Goal: Task Accomplishment & Management: Manage account settings

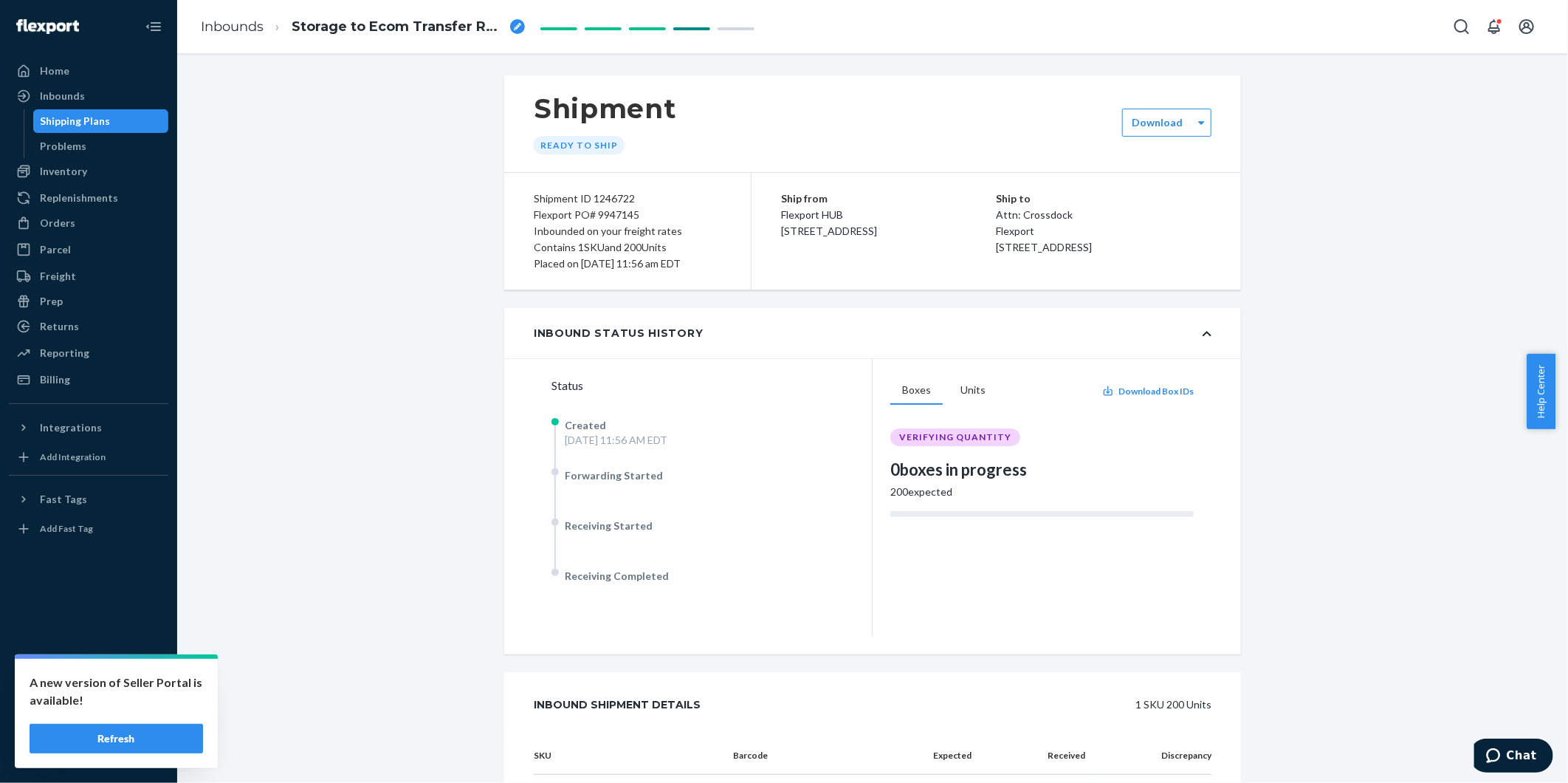
scroll to position [182, 0]
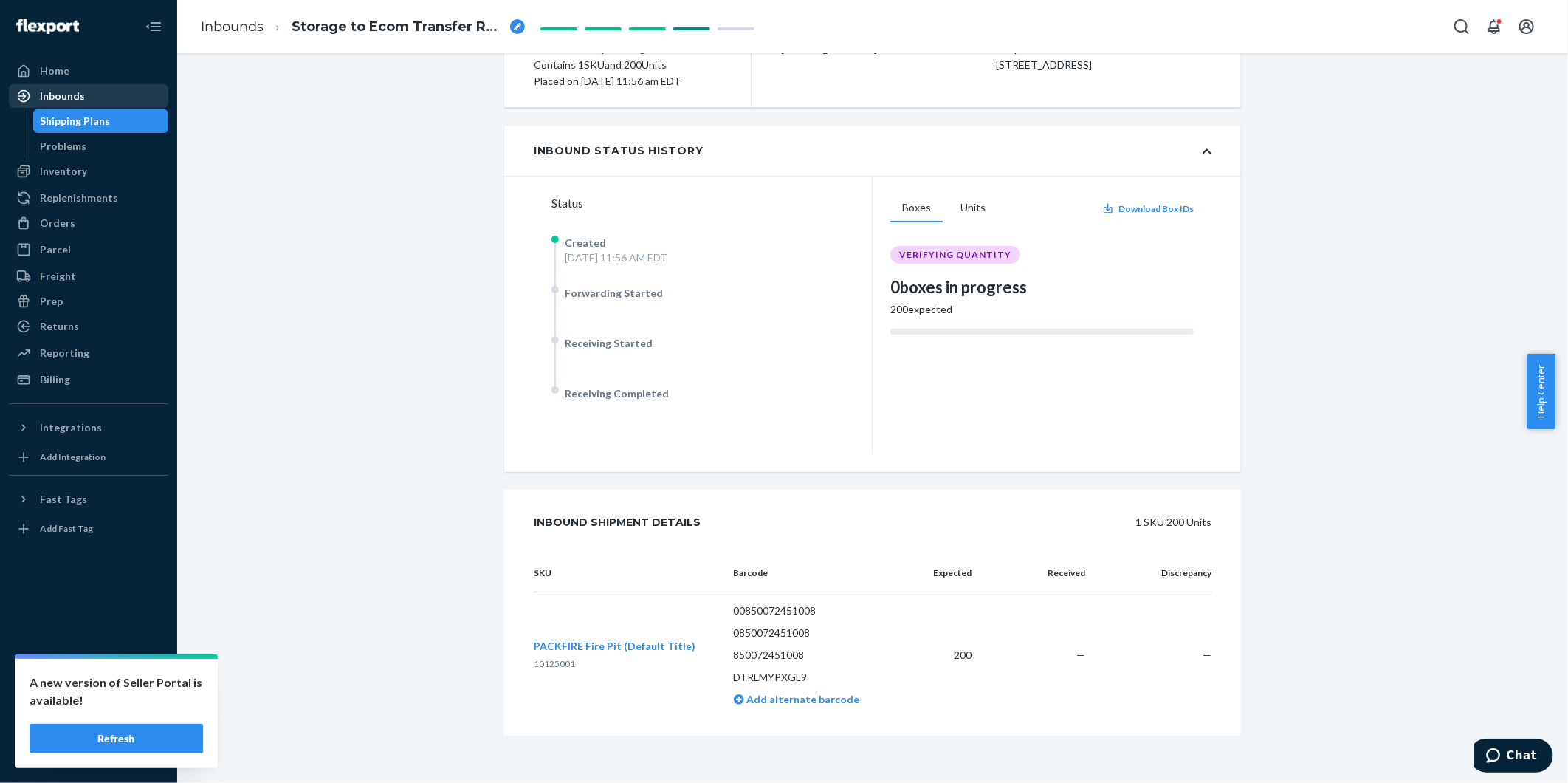
click at [68, 97] on div "Inbounds" at bounding box center [62, 96] width 45 height 15
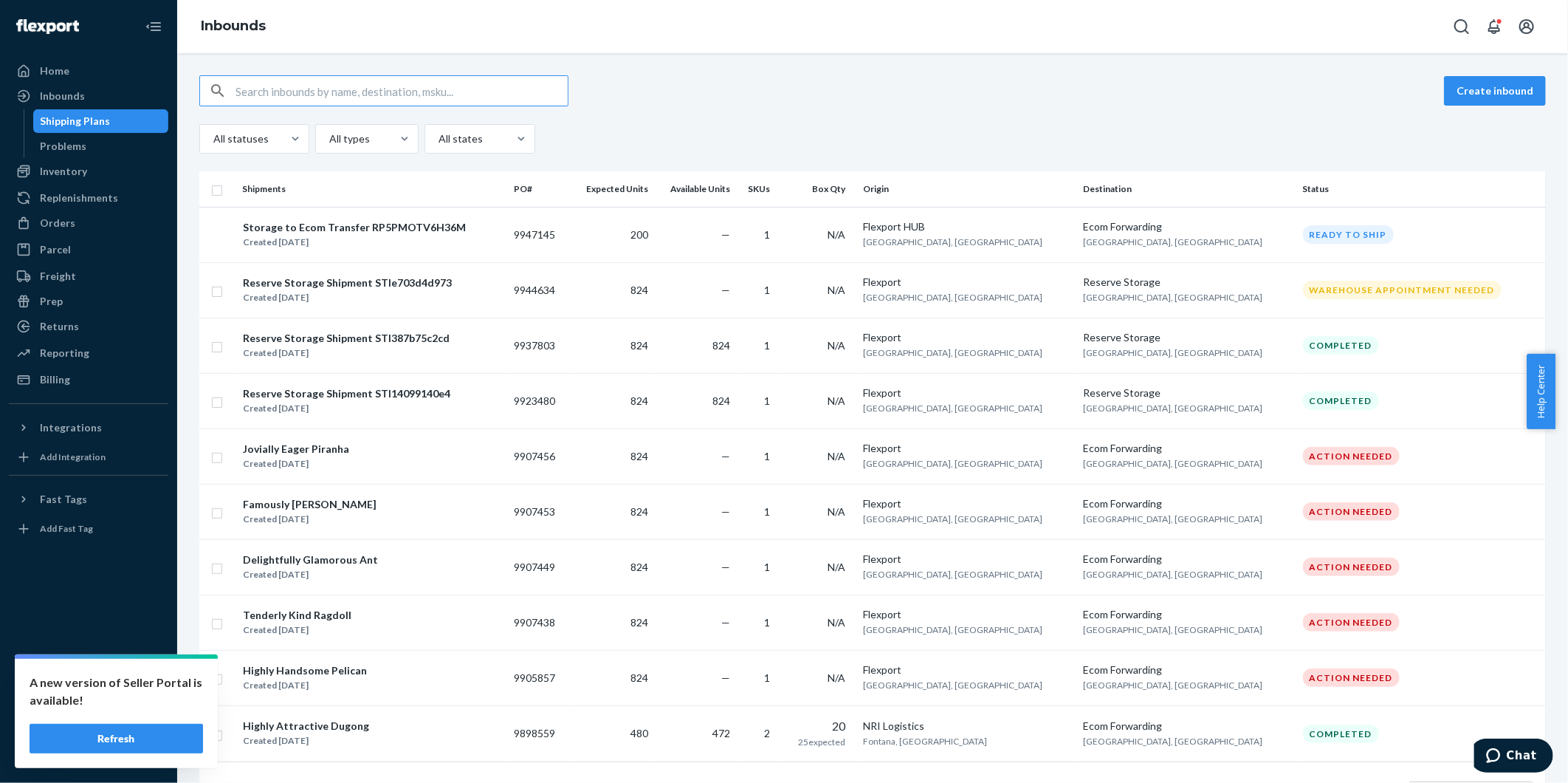
click at [75, 124] on div "Shipping Plans" at bounding box center [76, 121] width 70 height 15
click at [83, 170] on div "Inventory" at bounding box center [64, 171] width 47 height 15
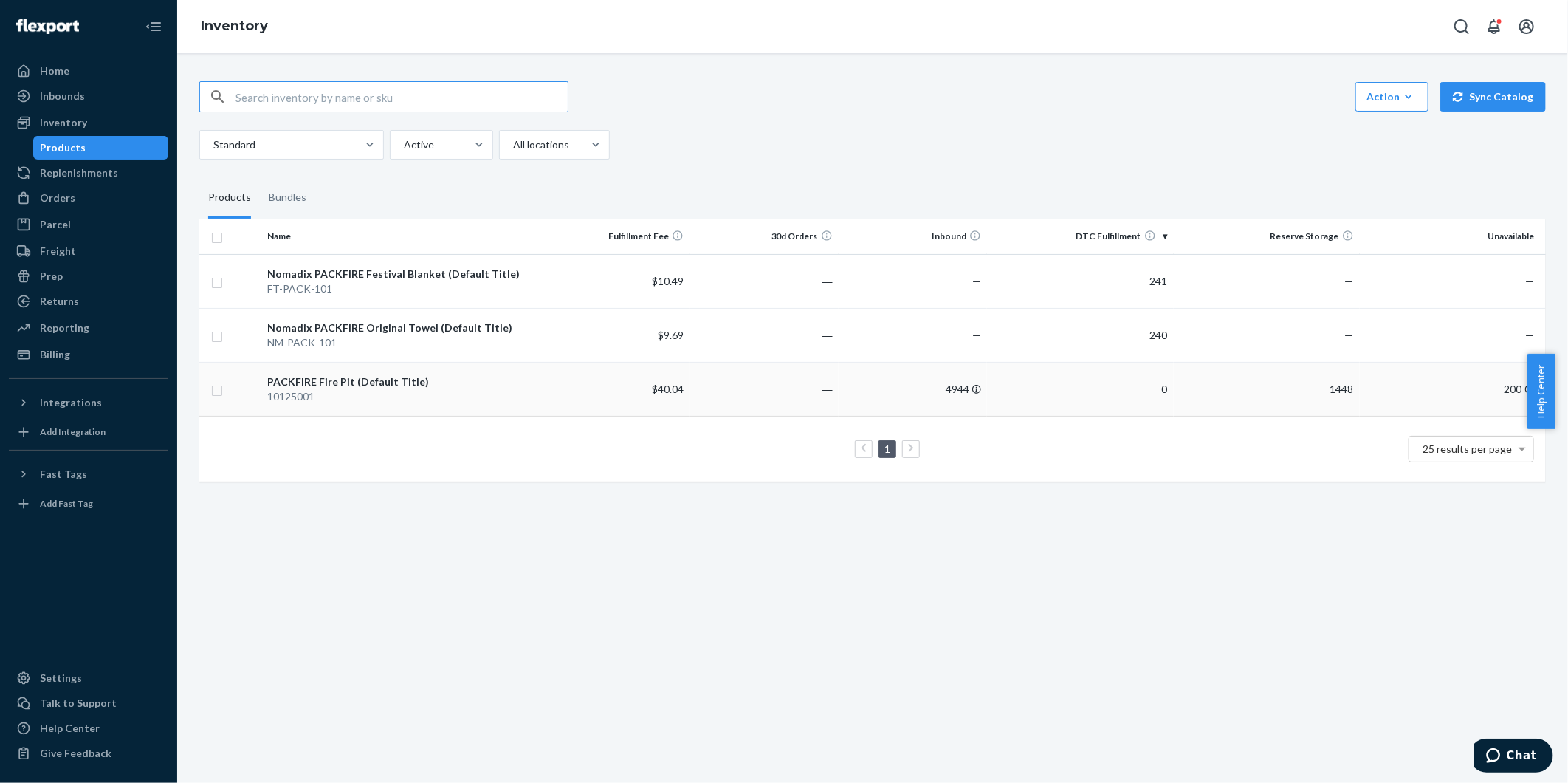
click at [1148, 387] on td "0" at bounding box center [1080, 389] width 186 height 54
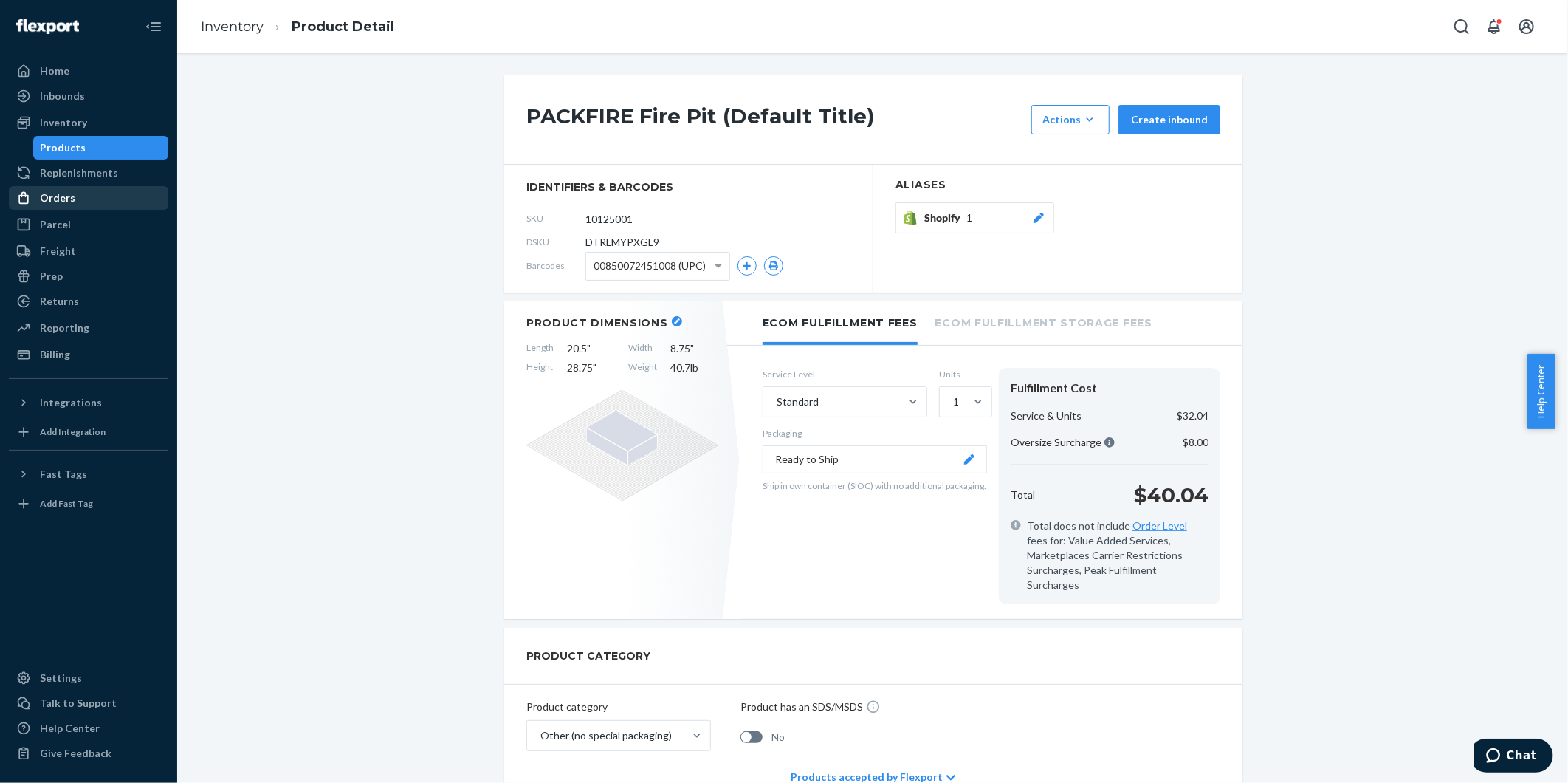
click at [74, 194] on div "Orders" at bounding box center [88, 197] width 156 height 20
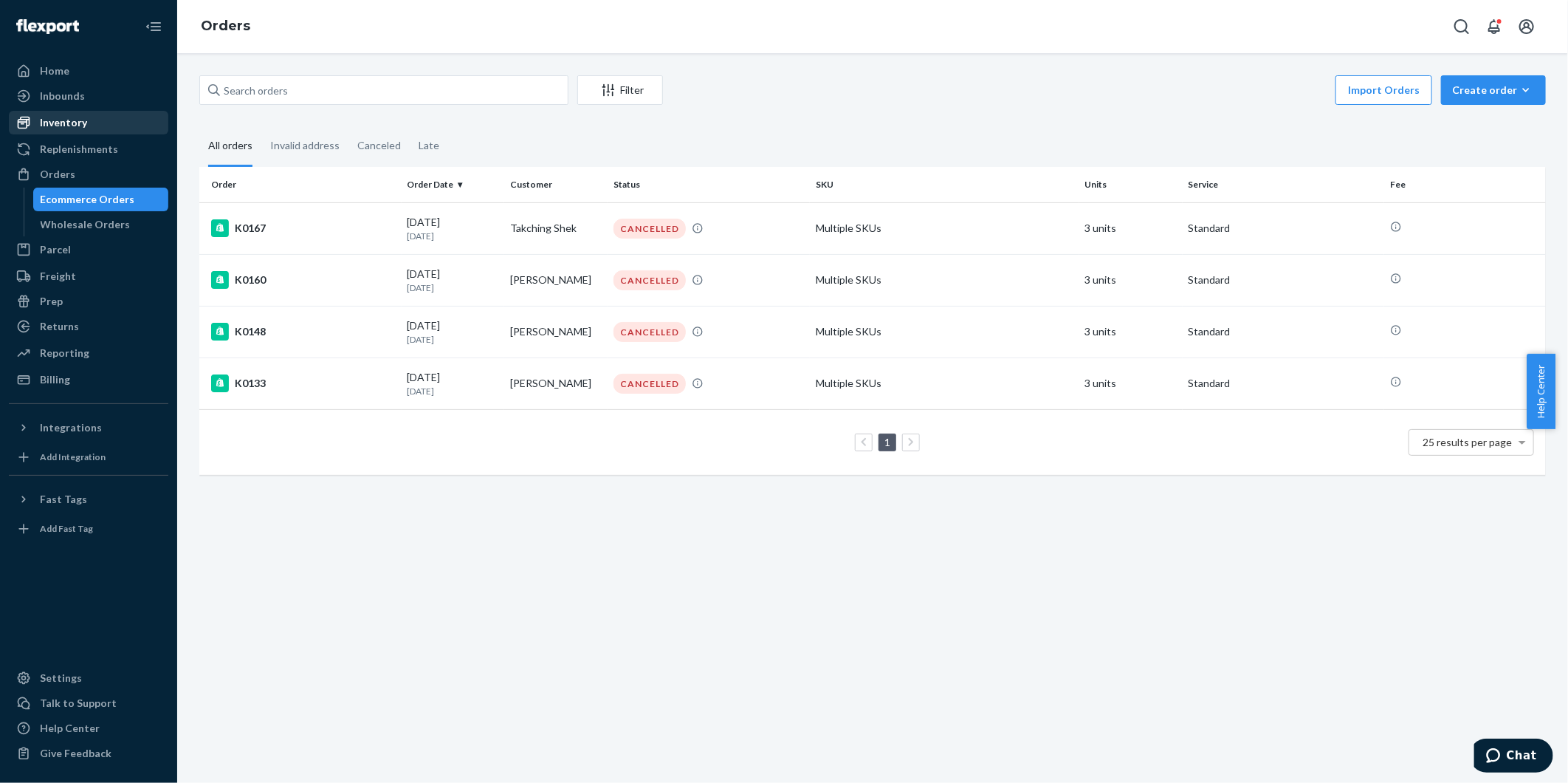
click at [69, 113] on div "Inventory" at bounding box center [88, 122] width 156 height 20
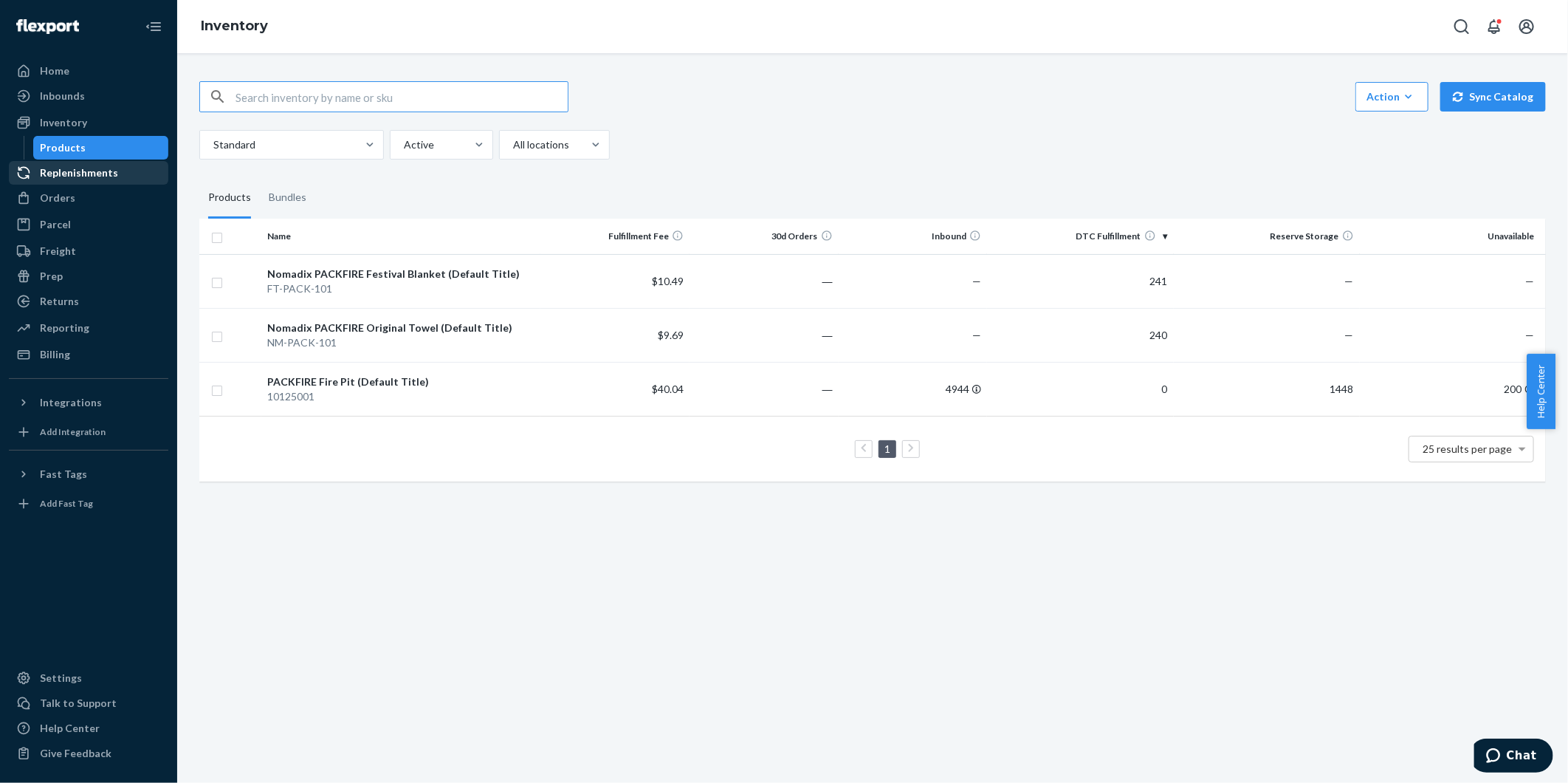
click at [74, 173] on div "Replenishments" at bounding box center [79, 173] width 79 height 15
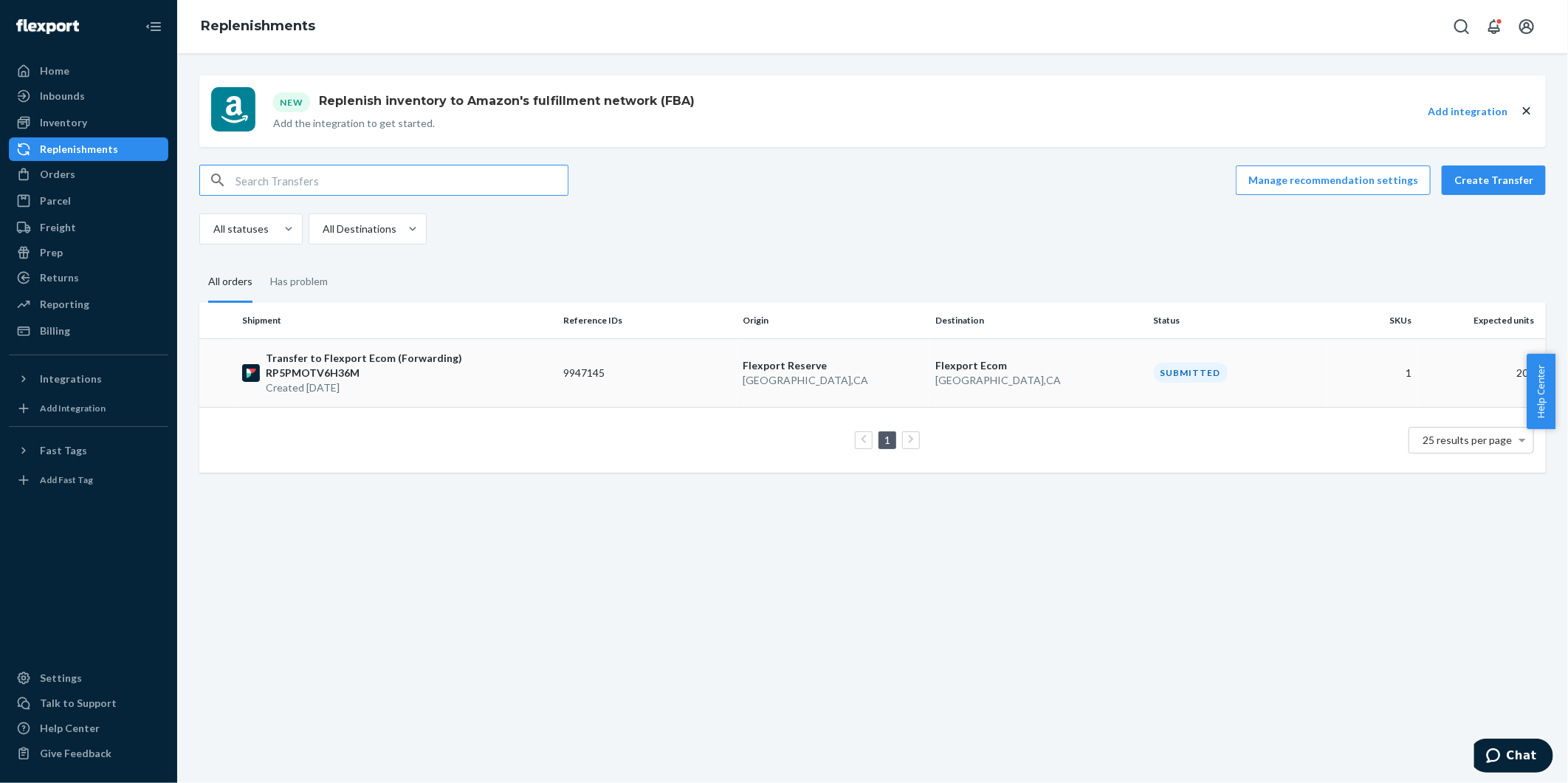
click at [1075, 358] on p "Flexport Ecom" at bounding box center [1039, 366] width 207 height 15
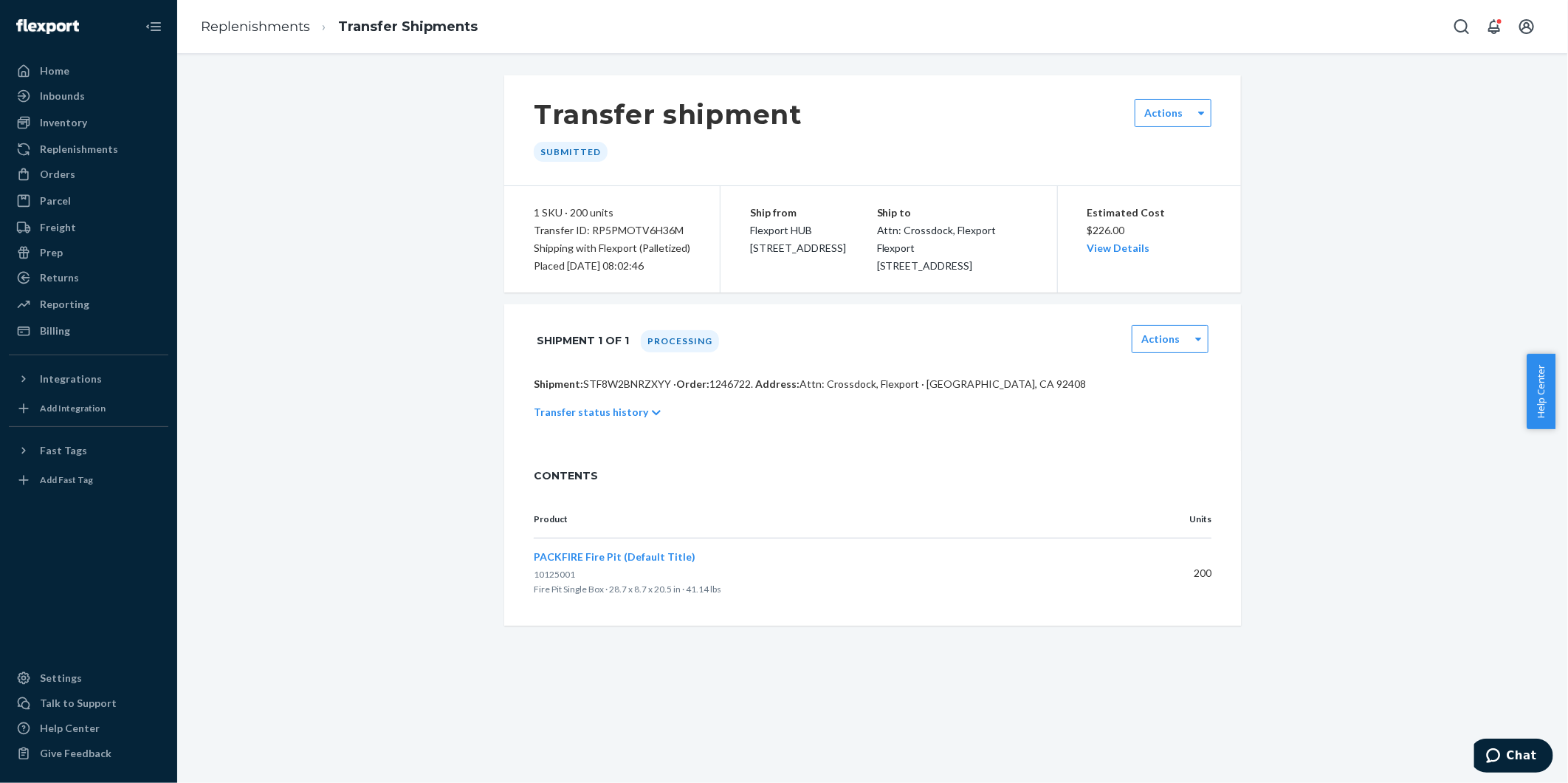
click at [631, 420] on p "Transfer status history" at bounding box center [591, 412] width 115 height 15
click at [652, 420] on div at bounding box center [656, 412] width 9 height 13
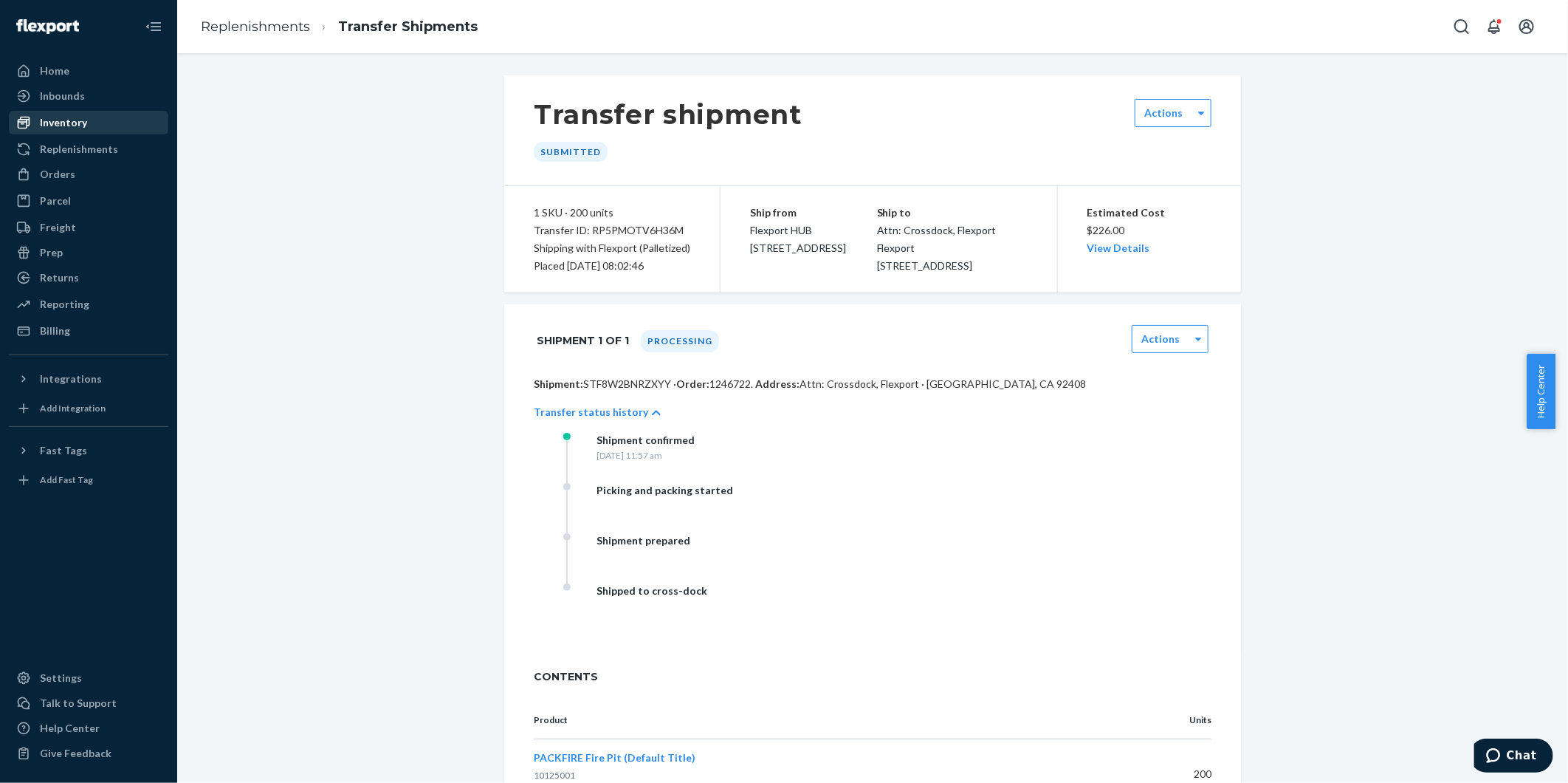
click at [47, 122] on div "Inventory" at bounding box center [64, 123] width 47 height 15
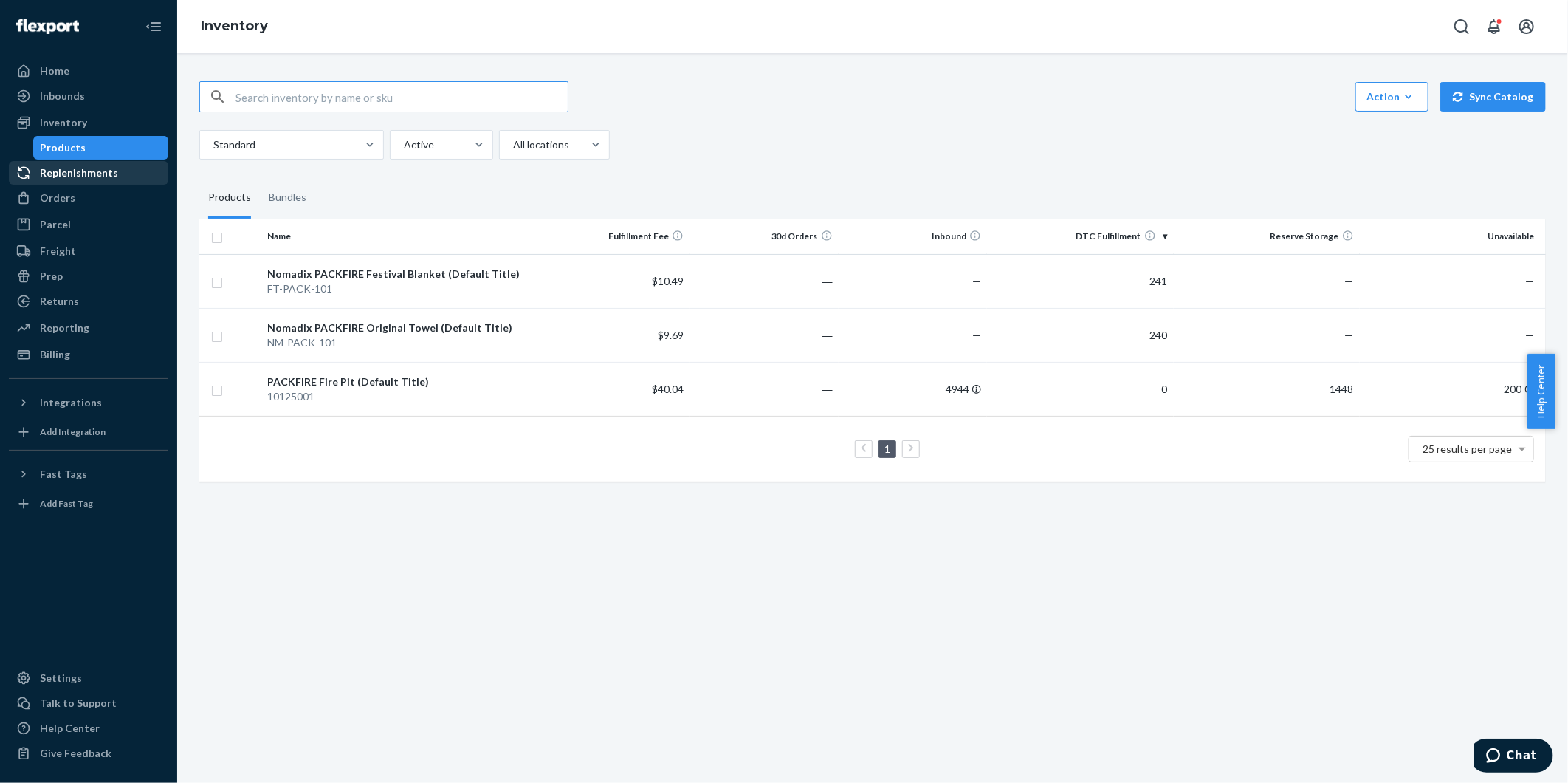
click at [87, 172] on div "Replenishments" at bounding box center [79, 173] width 79 height 15
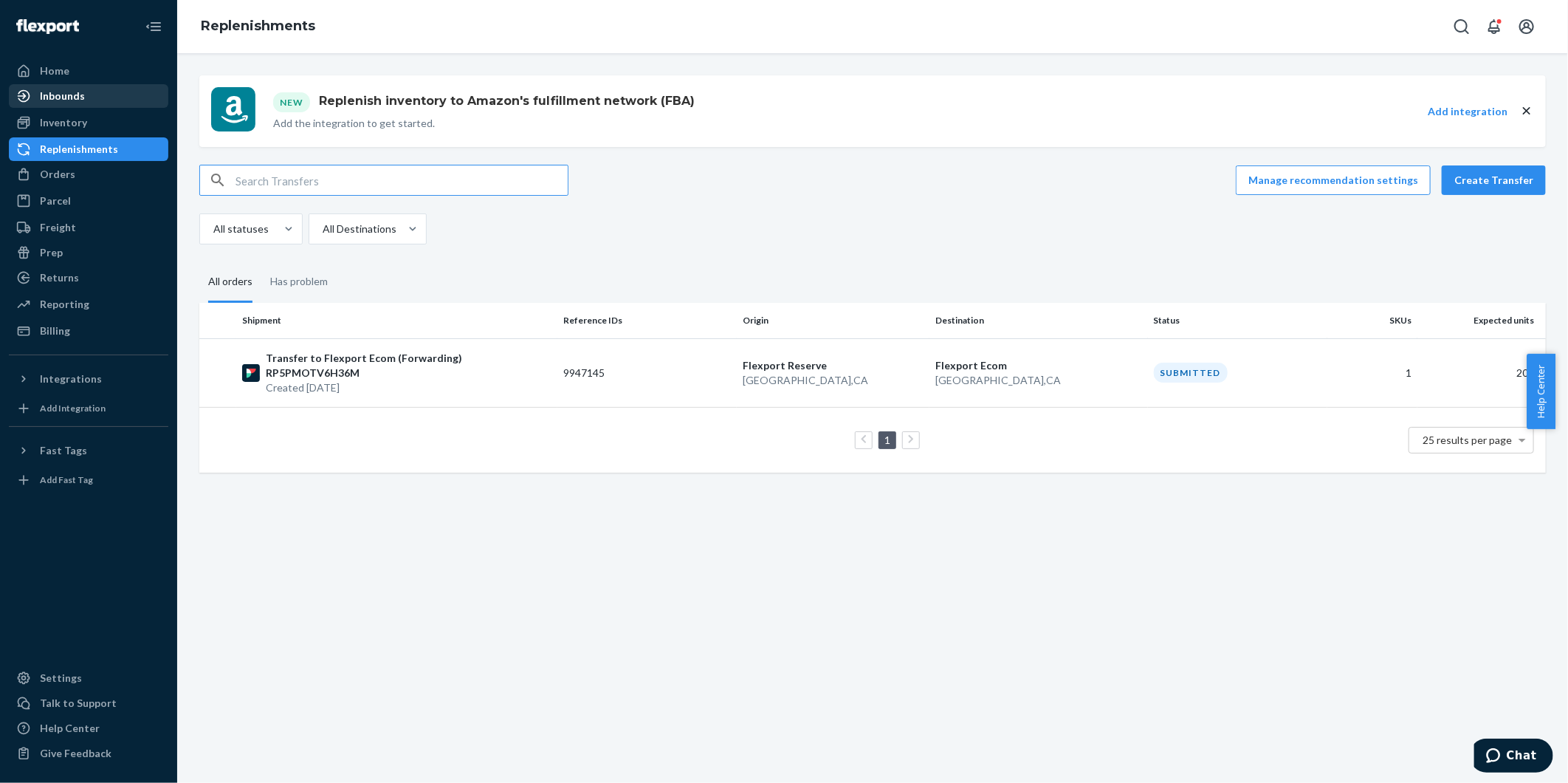
click at [49, 88] on div "Inbounds" at bounding box center [62, 96] width 45 height 15
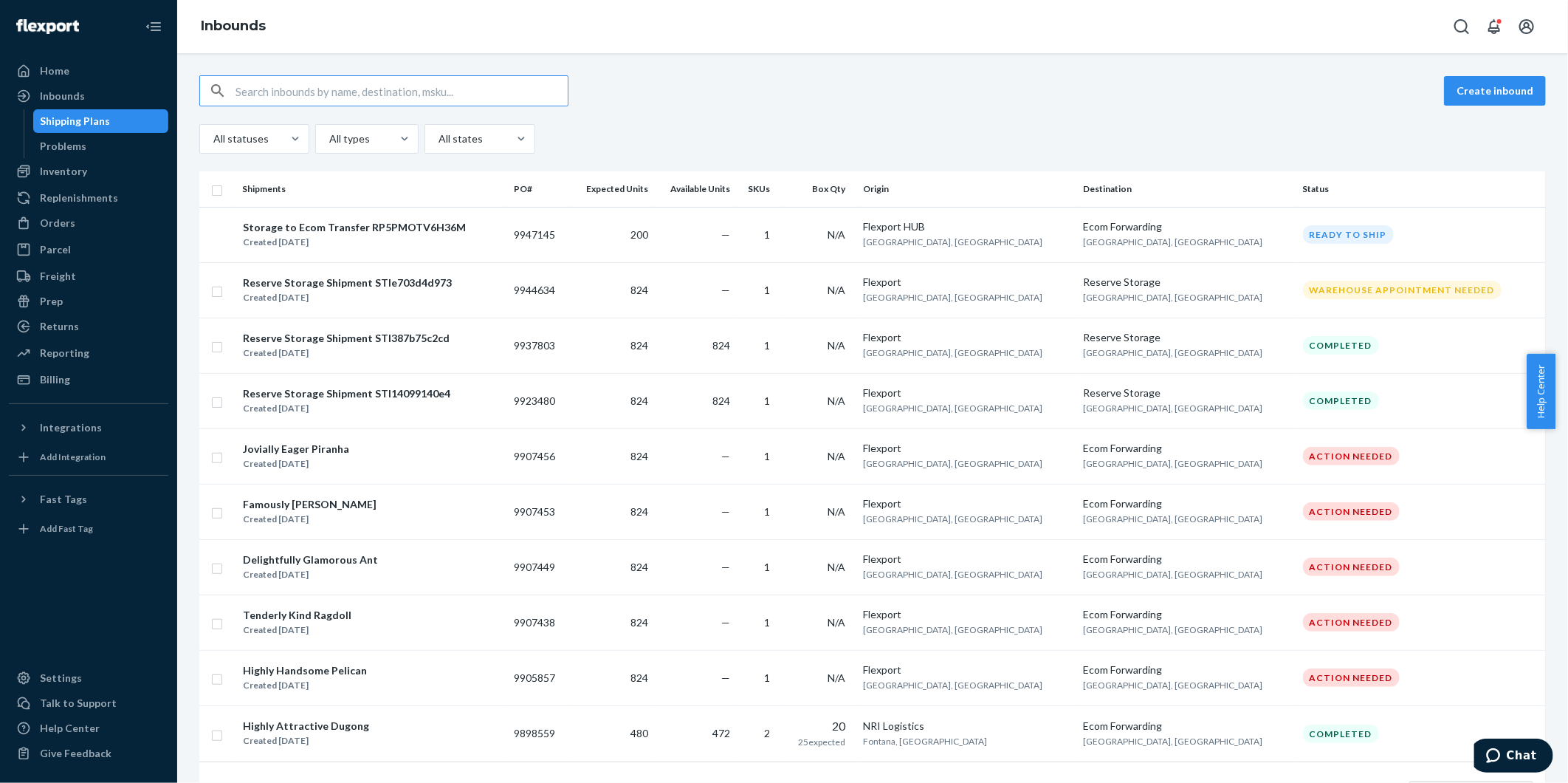
click at [46, 118] on div "Shipping Plans" at bounding box center [76, 121] width 70 height 15
click at [79, 173] on div "Inventory" at bounding box center [64, 171] width 47 height 15
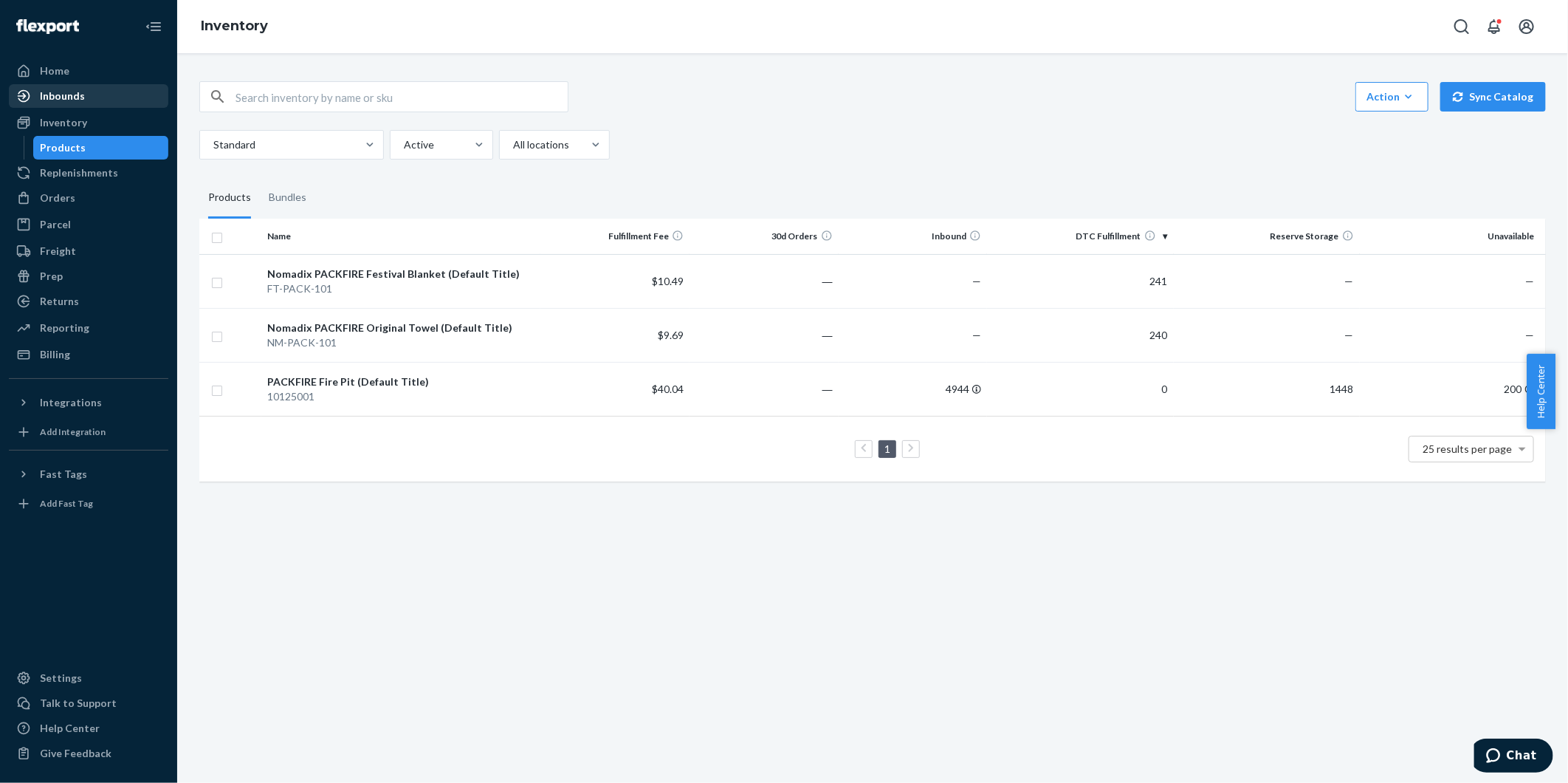
click at [74, 97] on div "Inbounds" at bounding box center [62, 96] width 45 height 15
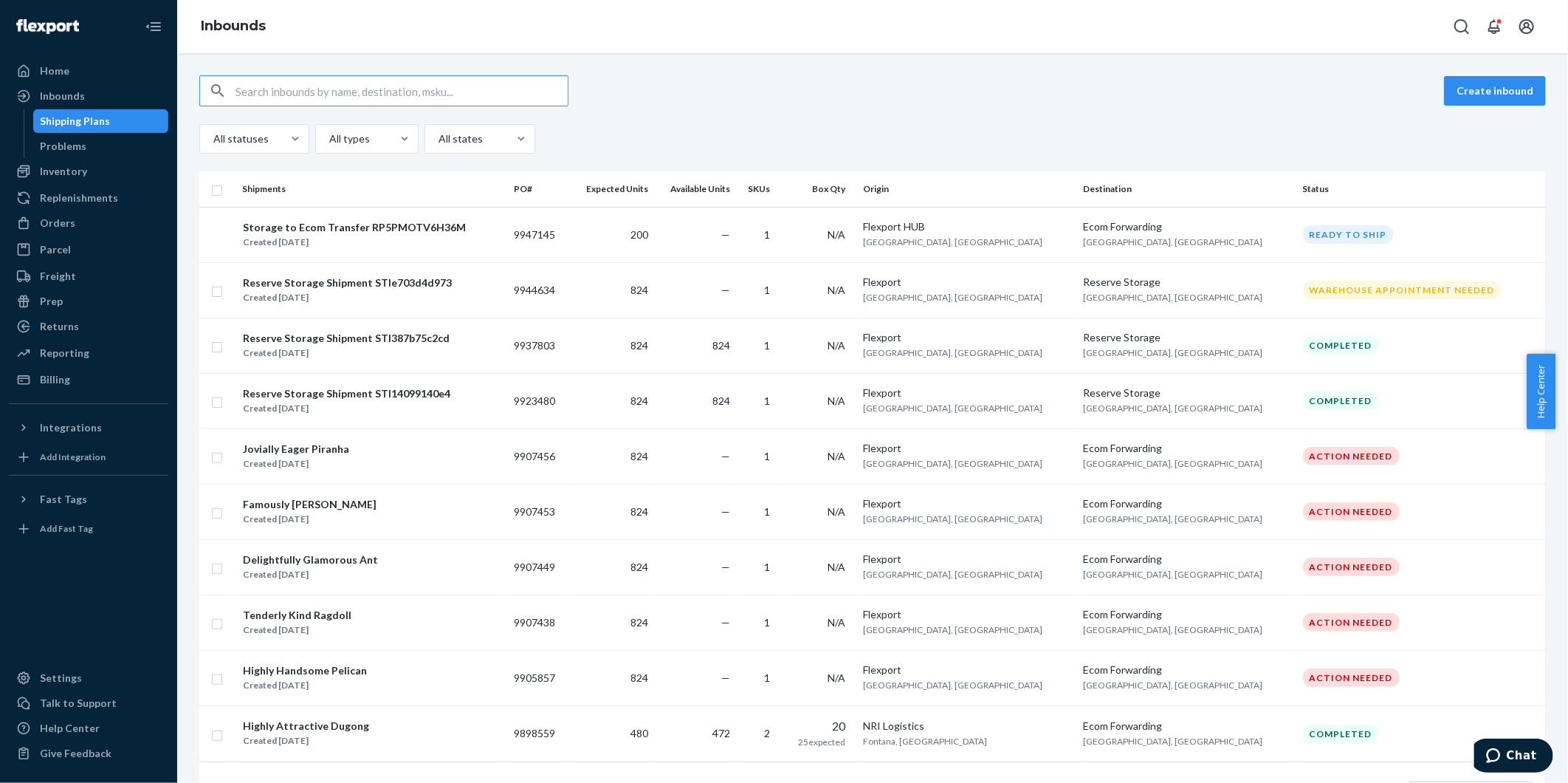
drag, startPoint x: 93, startPoint y: 166, endPoint x: 369, endPoint y: 296, distance: 305.1
click at [93, 166] on div "Inventory" at bounding box center [88, 171] width 156 height 20
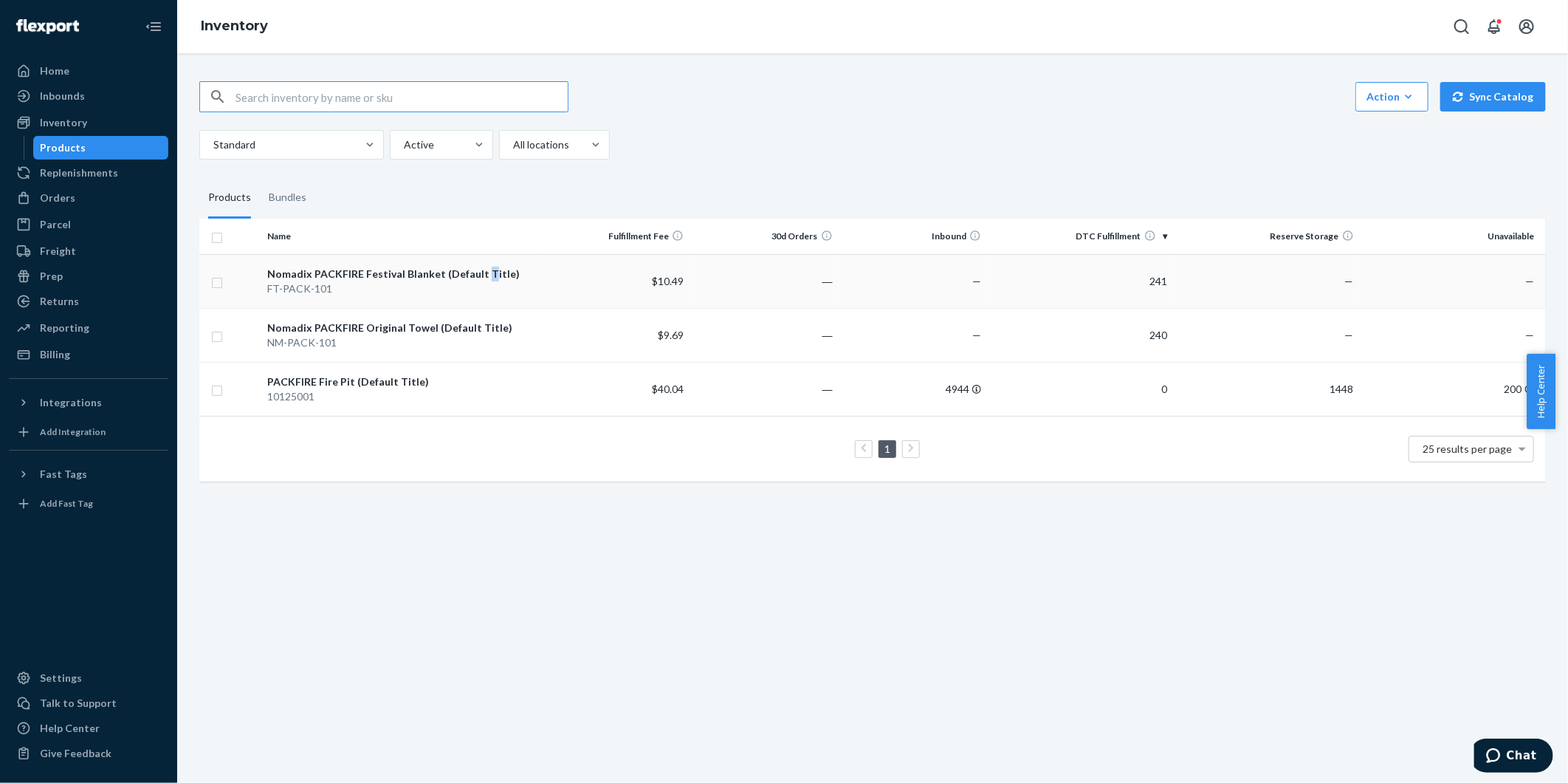
click at [481, 281] on div "Nomadix PACKFIRE Festival Blanket (Default Title)" at bounding box center [401, 274] width 267 height 15
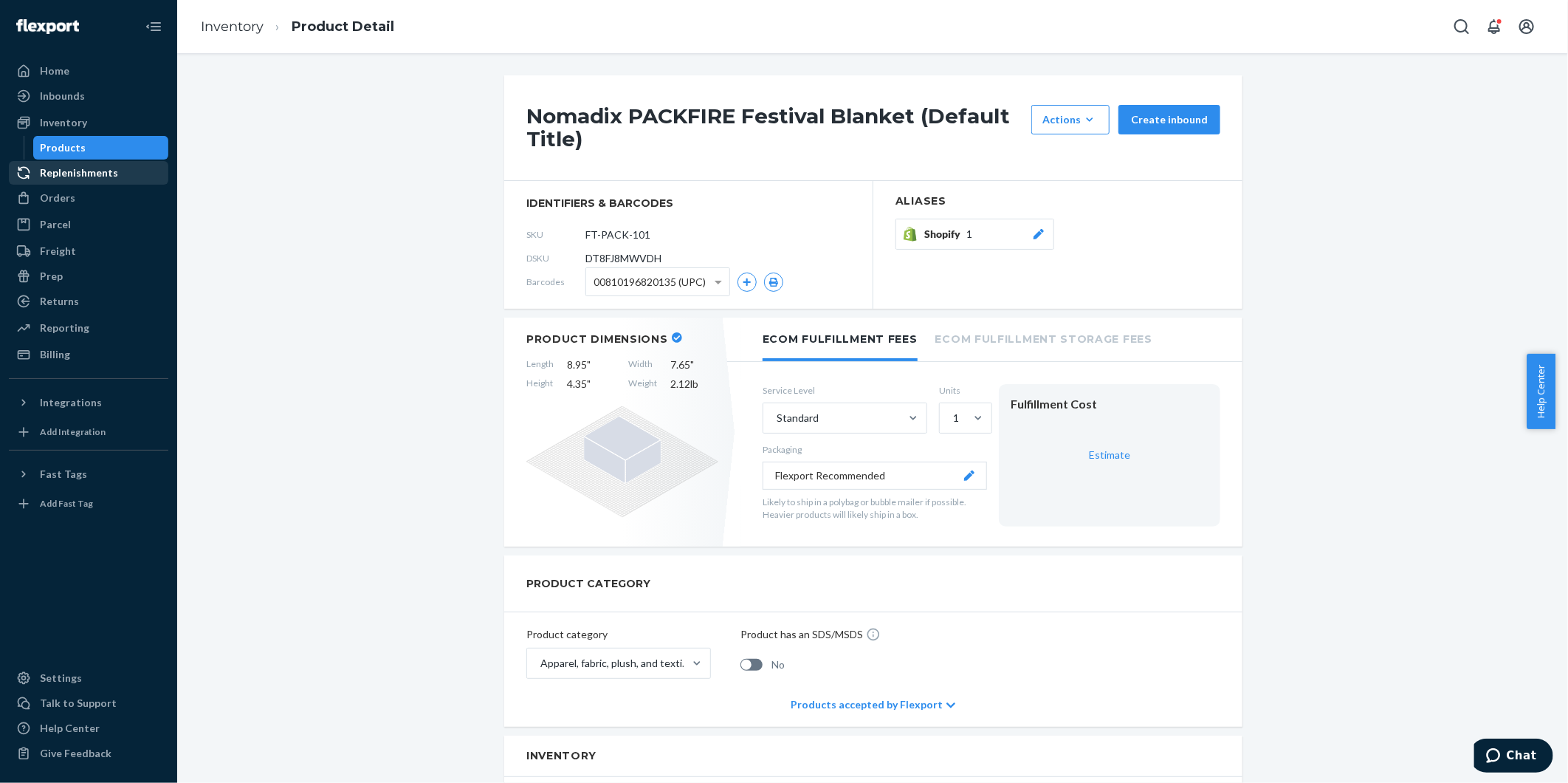
click at [72, 168] on div "Replenishments" at bounding box center [79, 173] width 79 height 15
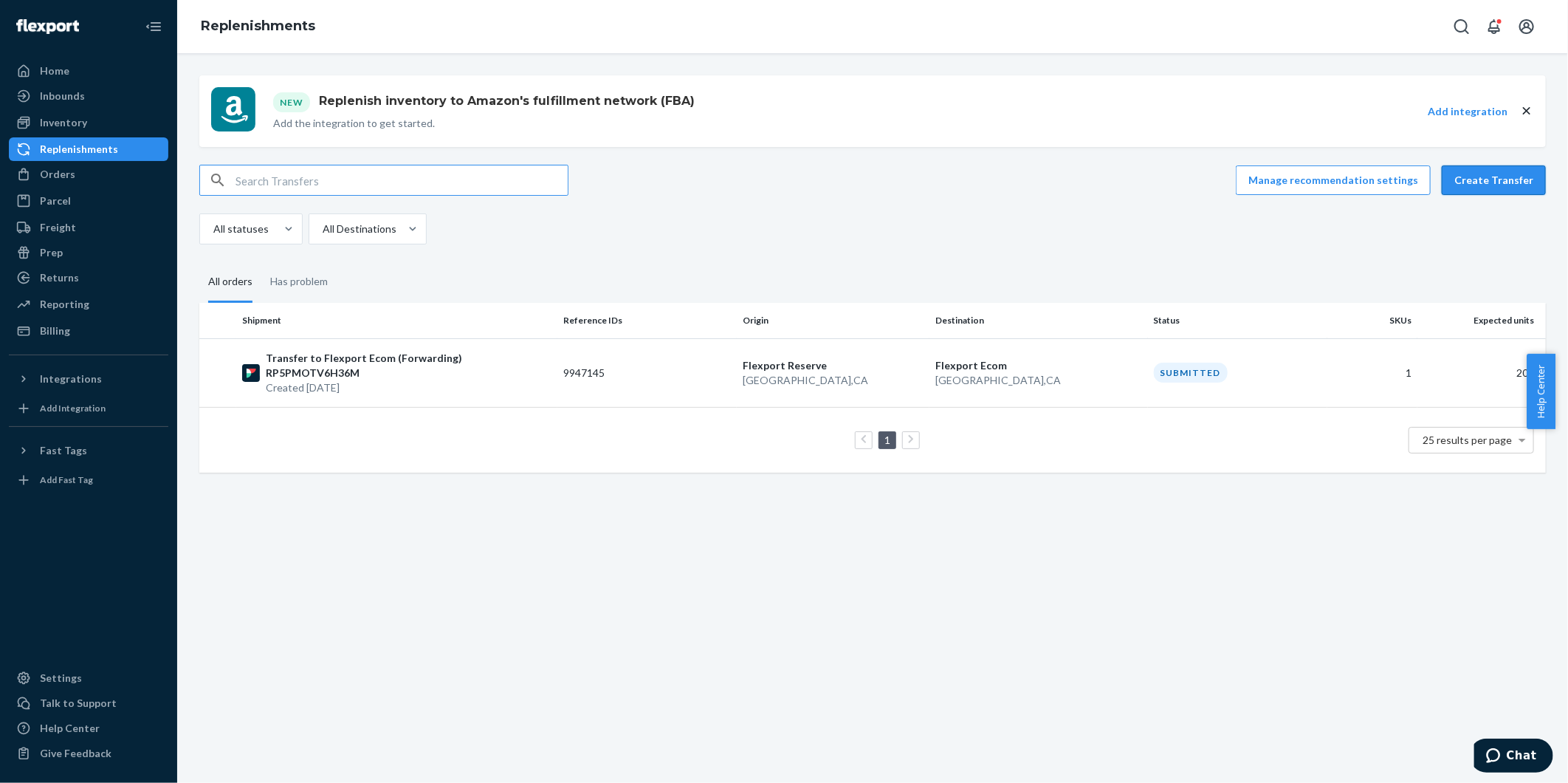
click at [1470, 178] on button "Create Transfer" at bounding box center [1494, 180] width 104 height 29
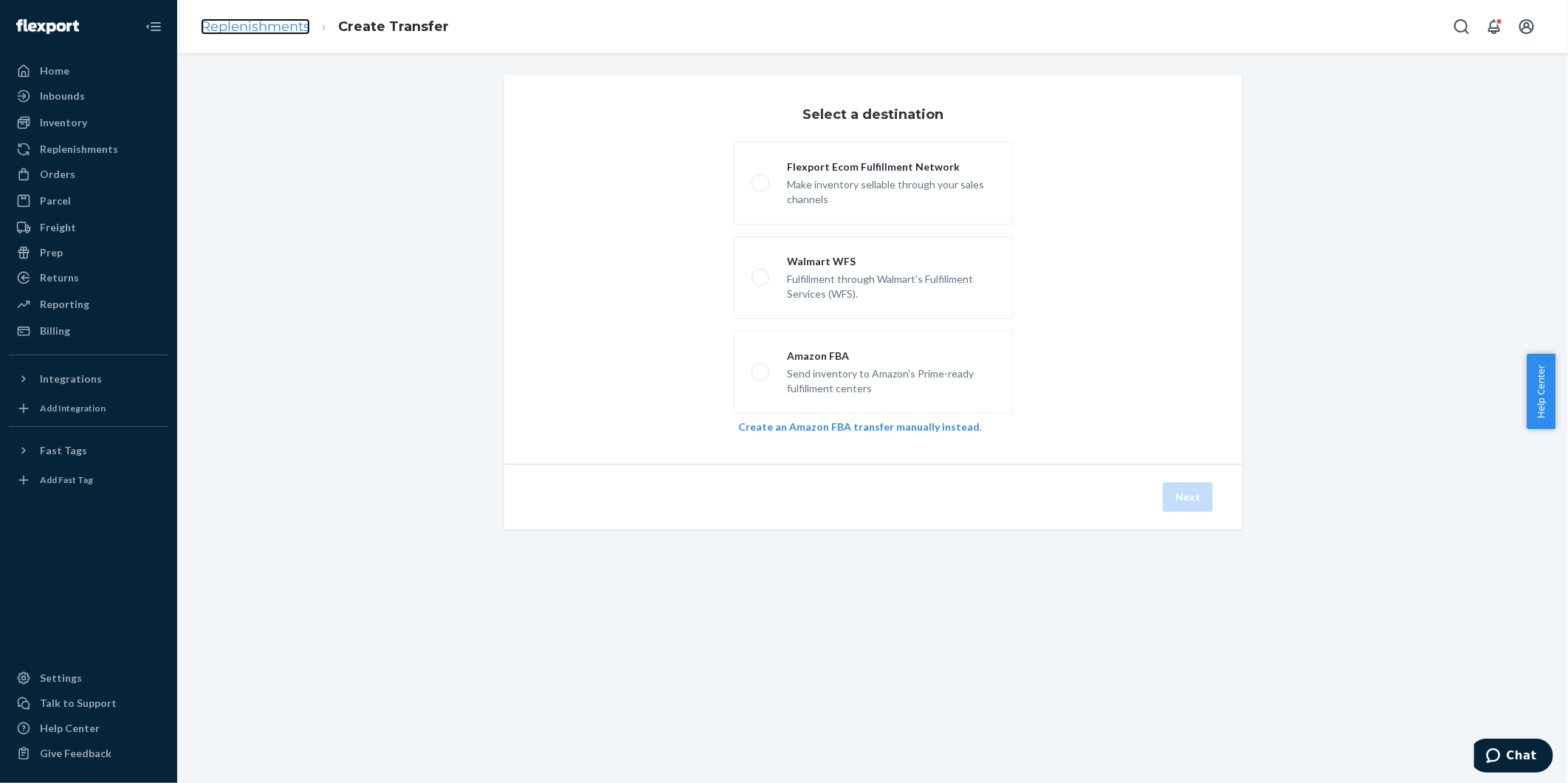
click at [303, 33] on link "Replenishments" at bounding box center [256, 27] width 110 height 16
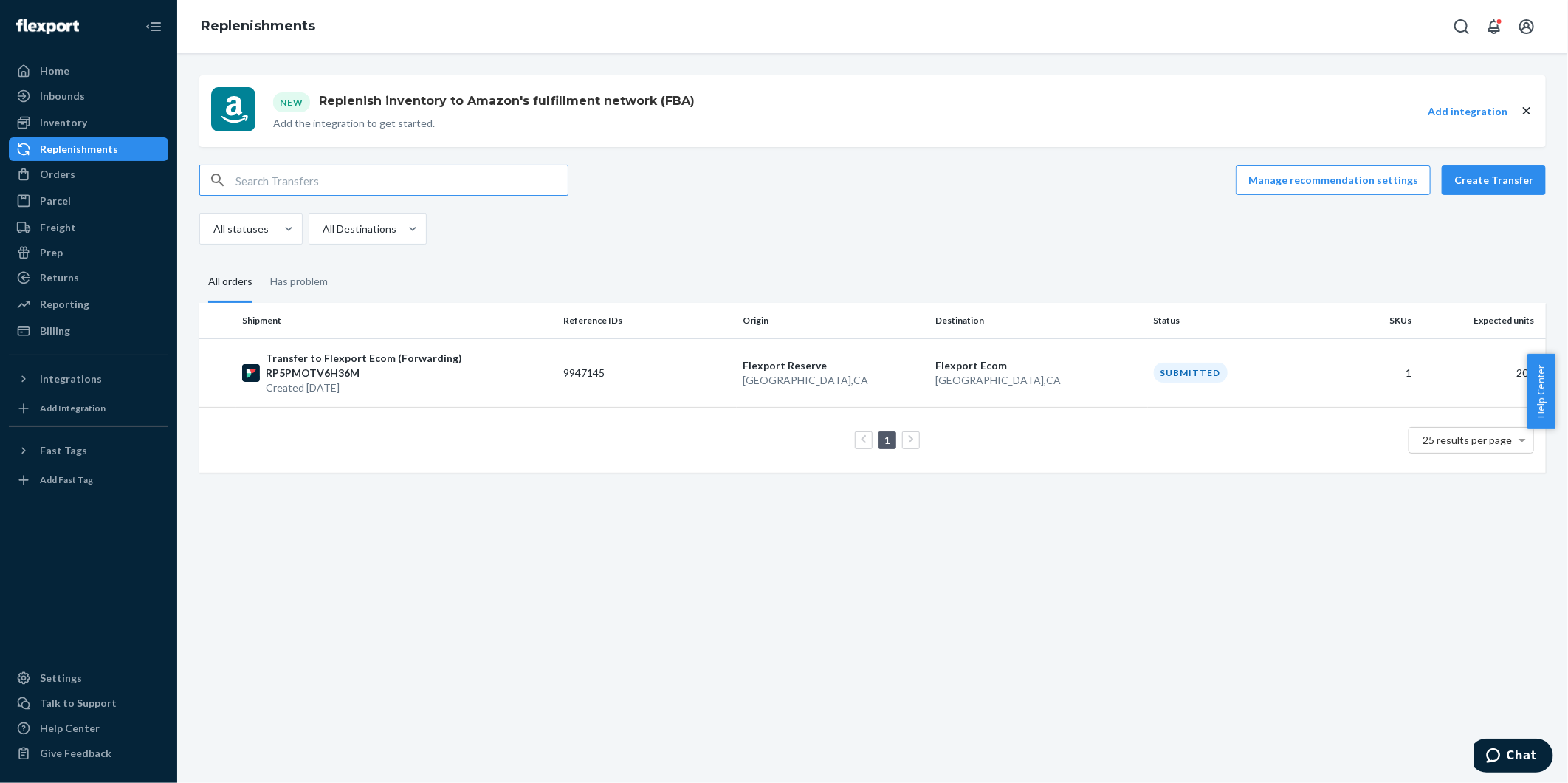
click at [1453, 110] on button "Add integration" at bounding box center [1467, 111] width 79 height 15
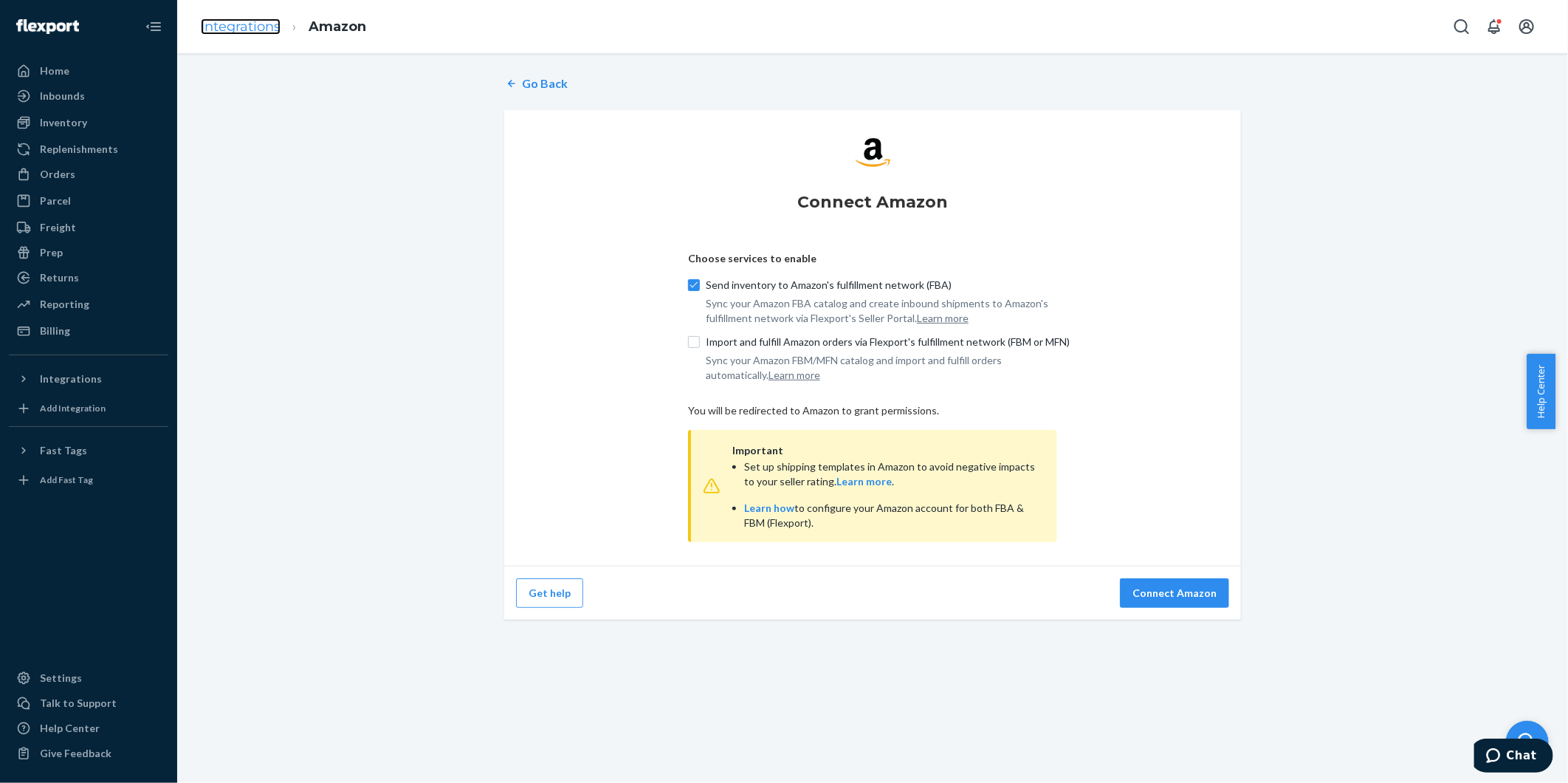
click at [254, 22] on link "Integrations" at bounding box center [240, 27] width 79 height 16
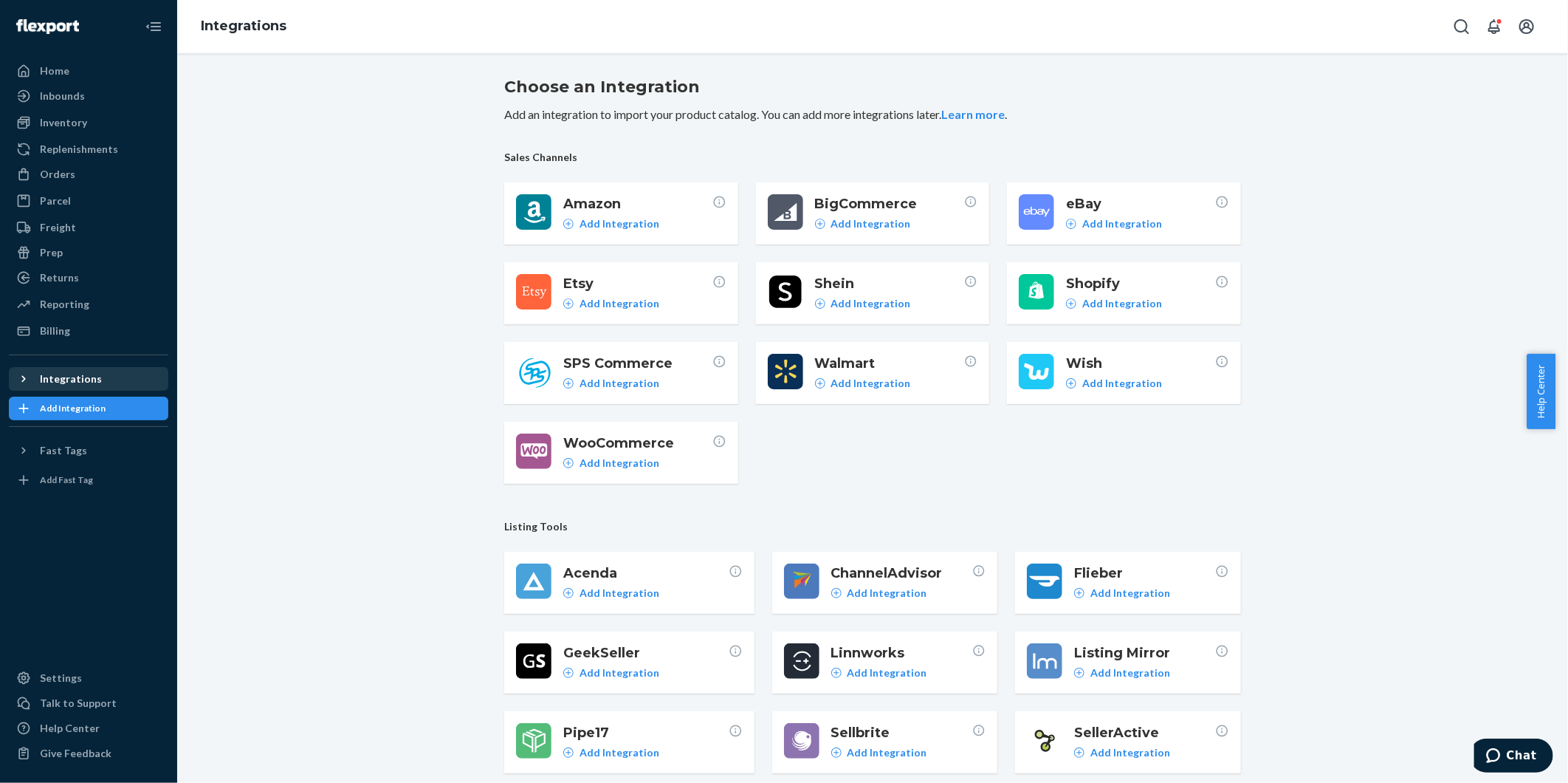
click at [66, 370] on div "Integrations" at bounding box center [88, 378] width 156 height 20
